Goal: Transaction & Acquisition: Book appointment/travel/reservation

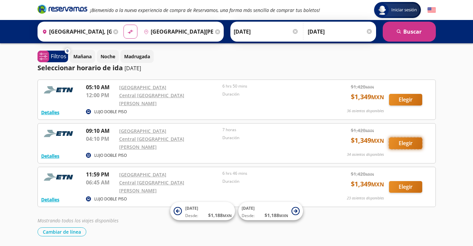
click at [405, 137] on button "Elegir" at bounding box center [405, 143] width 33 height 12
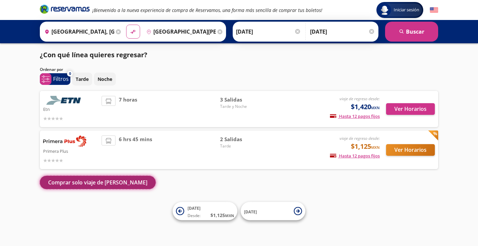
click at [87, 185] on button "Comprar solo viaje de [PERSON_NAME]" at bounding box center [98, 181] width 116 height 13
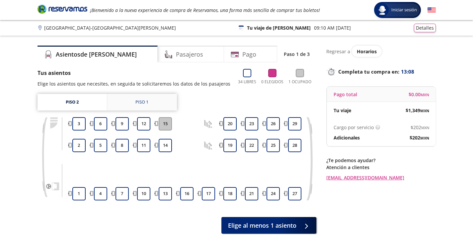
click at [159, 103] on link "Piso 1" at bounding box center [142, 102] width 70 height 17
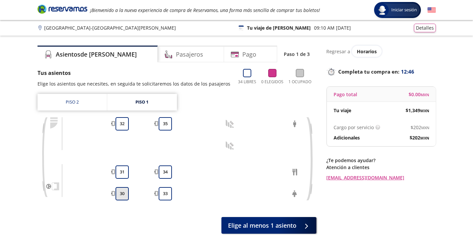
click at [123, 194] on button "30" at bounding box center [122, 193] width 13 height 13
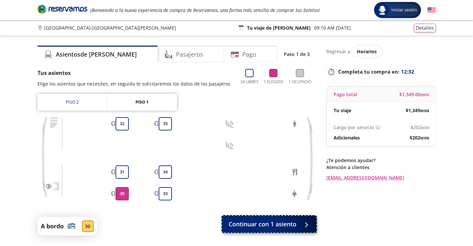
click at [251, 218] on button "Continuar con 1 asiento" at bounding box center [269, 223] width 94 height 17
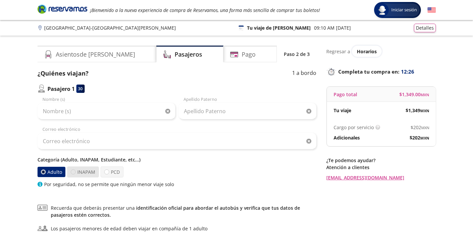
click at [73, 171] on div at bounding box center [73, 171] width 5 height 5
click at [73, 171] on input "INAPAM" at bounding box center [73, 171] width 4 height 4
radio input "true"
radio input "false"
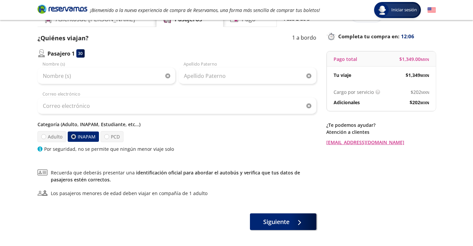
scroll to position [62, 0]
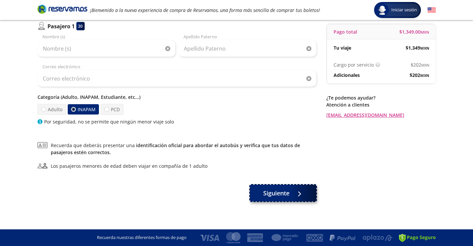
click at [277, 192] on span "Siguiente" at bounding box center [276, 192] width 26 height 9
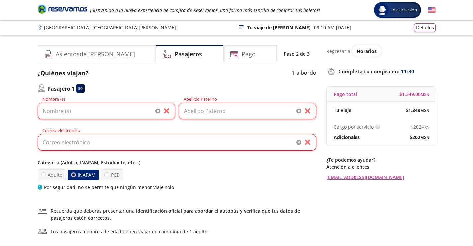
scroll to position [0, 0]
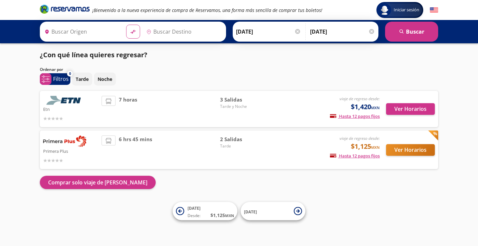
type input "[GEOGRAPHIC_DATA], [GEOGRAPHIC_DATA]"
type input "San Juan de Los Lagos, Jalisco"
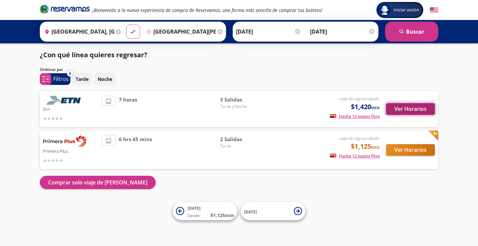
click at [408, 109] on button "Ver Horarios" at bounding box center [410, 109] width 49 height 12
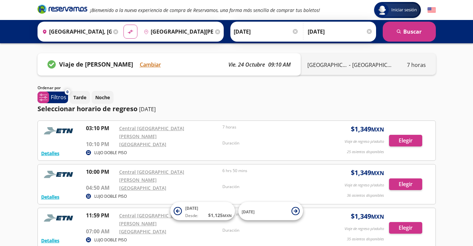
click at [253, 63] on p "vie. 24 octubre" at bounding box center [247, 64] width 37 height 8
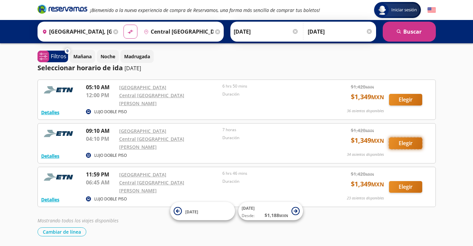
click at [416, 137] on button "Elegir" at bounding box center [405, 143] width 33 height 12
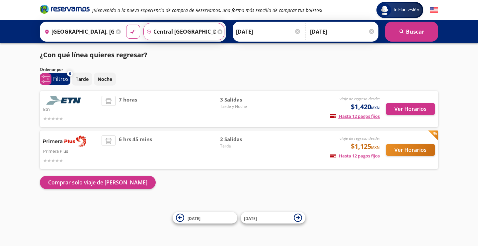
click at [178, 33] on input "Central [GEOGRAPHIC_DATA][PERSON_NAME], [GEOGRAPHIC_DATA]" at bounding box center [180, 31] width 72 height 17
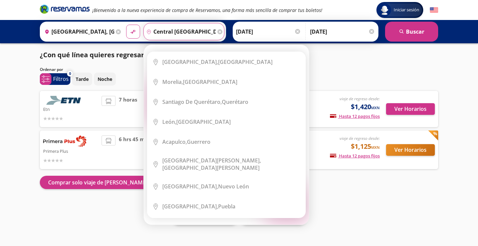
click at [0, 122] on div "Iniciar sesión Iniciar sesión ¡Bienvenido a la nueva experiencia de compra de R…" at bounding box center [239, 123] width 478 height 246
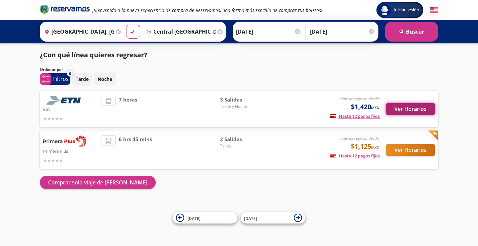
click at [412, 109] on button "Ver Horarios" at bounding box center [410, 109] width 49 height 12
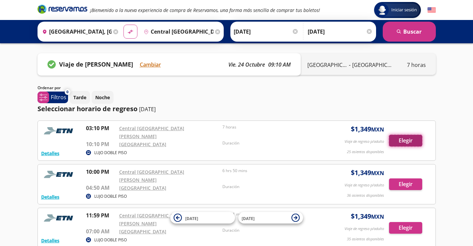
click at [408, 140] on button "Elegir" at bounding box center [405, 141] width 33 height 12
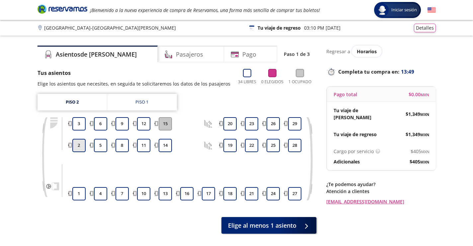
click at [78, 146] on button "2" at bounding box center [78, 145] width 13 height 13
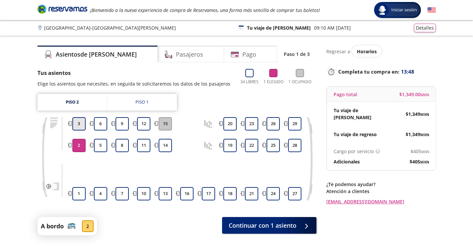
click at [80, 124] on button "3" at bounding box center [78, 123] width 13 height 13
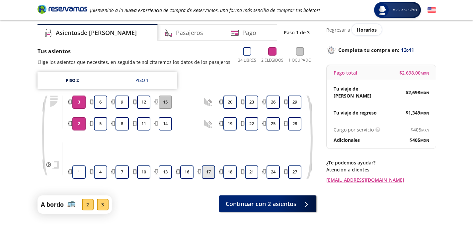
scroll to position [33, 0]
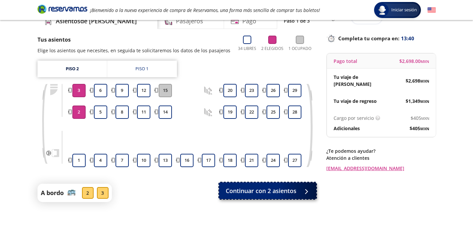
click at [250, 192] on span "Continuar con 2 asientos" at bounding box center [261, 190] width 71 height 9
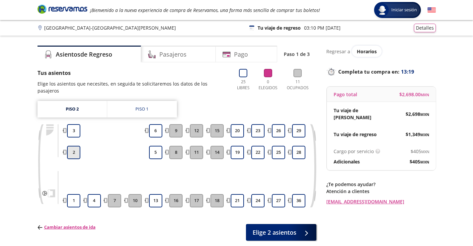
click at [73, 146] on button "2" at bounding box center [73, 152] width 13 height 13
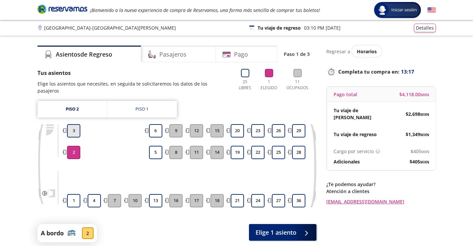
click at [75, 124] on button "3" at bounding box center [73, 130] width 13 height 13
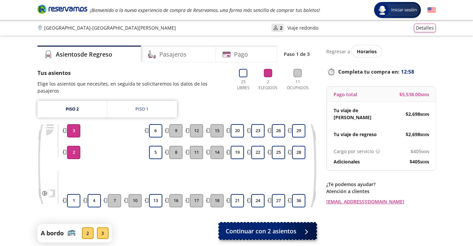
click at [270, 226] on span "Continuar con 2 asientos" at bounding box center [261, 230] width 71 height 9
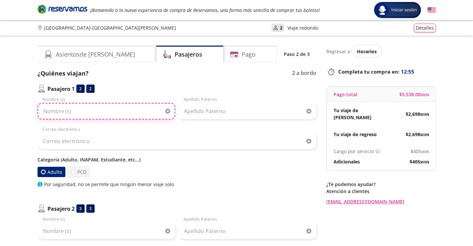
click at [83, 113] on input "Nombre (s)" at bounding box center [107, 111] width 138 height 17
type input "[PERSON_NAME]"
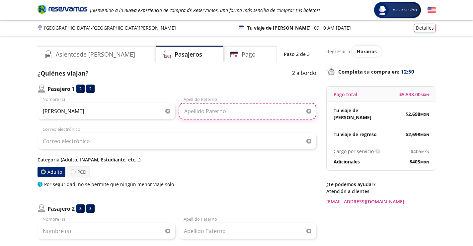
click at [211, 112] on input "Apellido Paterno" at bounding box center [248, 111] width 138 height 17
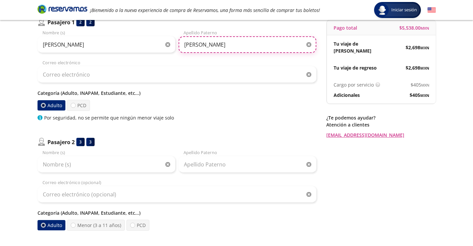
scroll to position [33, 0]
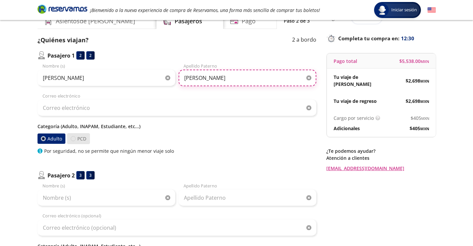
type input "[PERSON_NAME]"
click at [72, 139] on div at bounding box center [73, 138] width 5 height 5
click at [72, 139] on input "PCD" at bounding box center [73, 138] width 4 height 4
radio input "true"
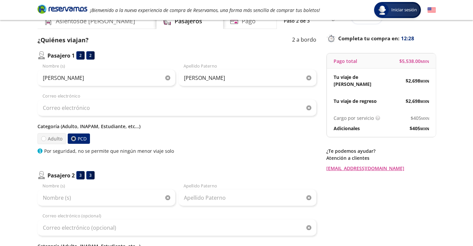
click at [74, 139] on div at bounding box center [73, 138] width 2 height 2
click at [74, 139] on input "PCD" at bounding box center [73, 138] width 4 height 4
click at [45, 138] on div at bounding box center [43, 138] width 5 height 5
click at [45, 138] on input "Adulto" at bounding box center [43, 138] width 4 height 4
radio input "true"
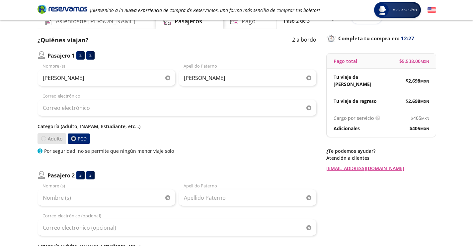
radio input "false"
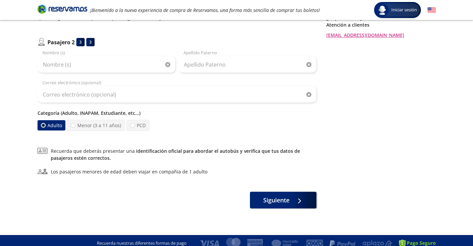
scroll to position [0, 0]
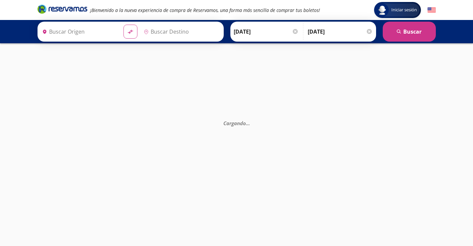
type input "[GEOGRAPHIC_DATA], [GEOGRAPHIC_DATA]"
type input "Central [GEOGRAPHIC_DATA][PERSON_NAME], [GEOGRAPHIC_DATA]"
